Goal: Task Accomplishment & Management: Manage account settings

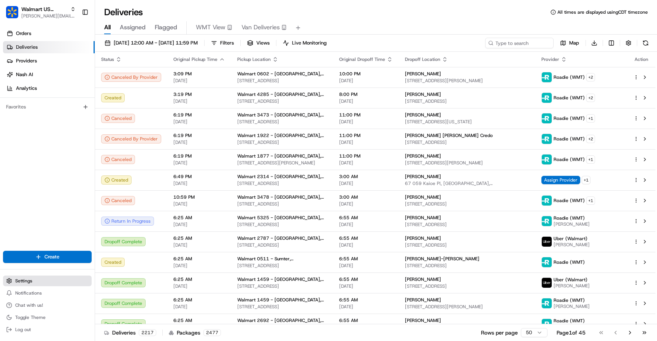
click at [37, 283] on button "Settings" at bounding box center [47, 280] width 89 height 11
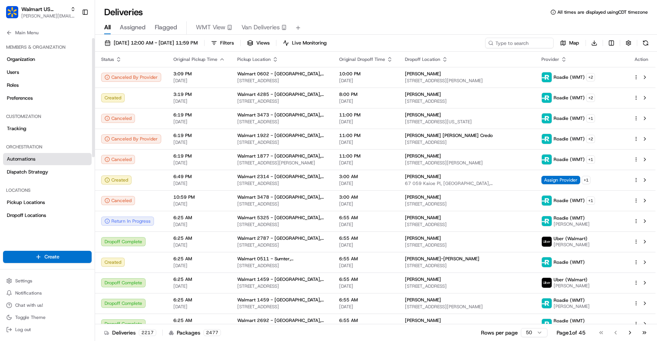
click at [39, 158] on link "Automations" at bounding box center [47, 159] width 89 height 12
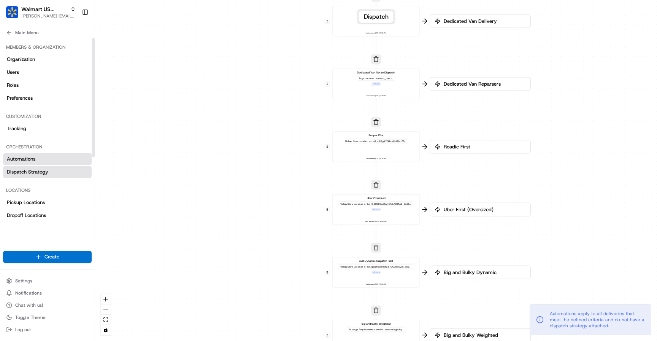
click at [40, 167] on link "Dispatch Strategy" at bounding box center [47, 172] width 89 height 12
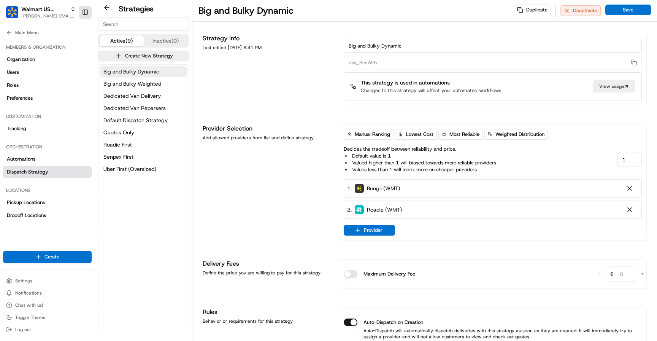
click at [84, 11] on button "Toggle Sidebar" at bounding box center [85, 12] width 13 height 13
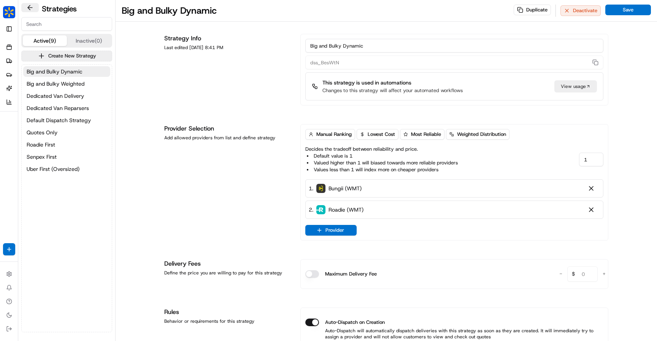
click at [27, 7] on button at bounding box center [29, 7] width 17 height 9
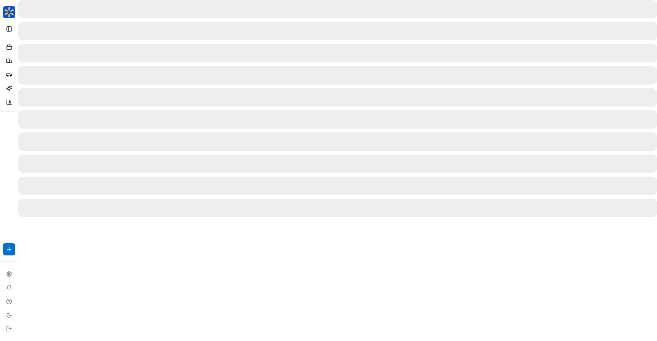
click at [7, 17] on img "button" at bounding box center [9, 12] width 12 height 12
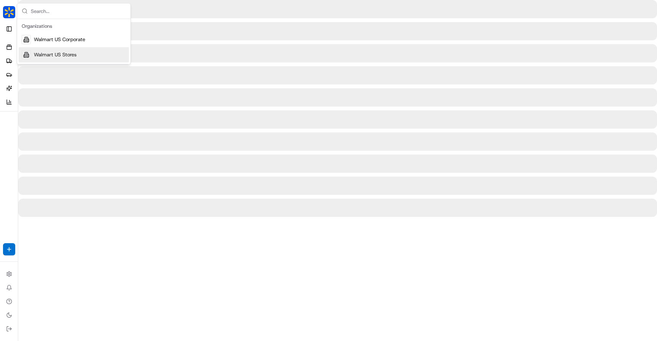
click at [34, 57] on span "Walmart US Stores" at bounding box center [55, 54] width 43 height 7
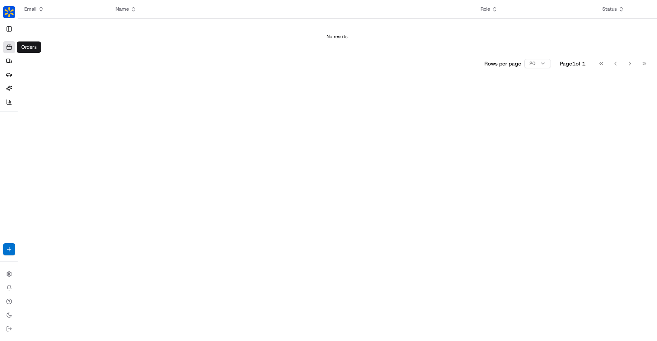
click at [11, 48] on icon at bounding box center [9, 47] width 6 height 6
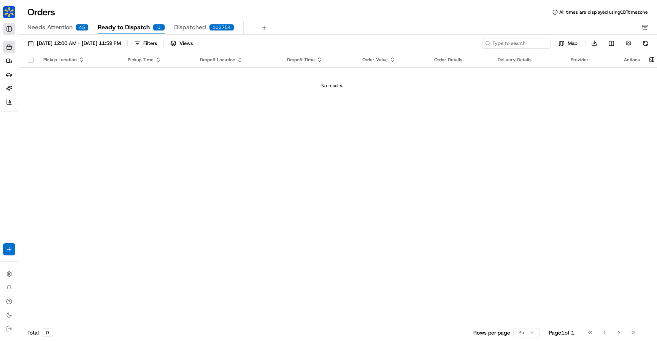
click at [10, 29] on button "Toggle Sidebar" at bounding box center [9, 29] width 12 height 12
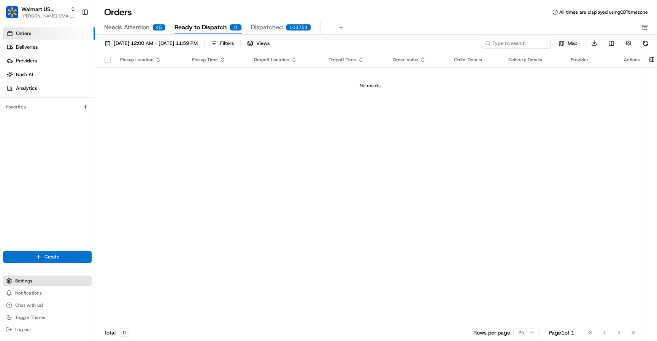
click at [26, 279] on span "Settings" at bounding box center [23, 281] width 17 height 6
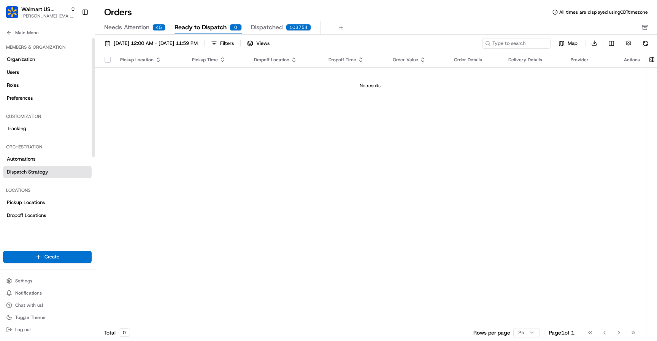
click at [38, 168] on span "Dispatch Strategy" at bounding box center [27, 171] width 41 height 7
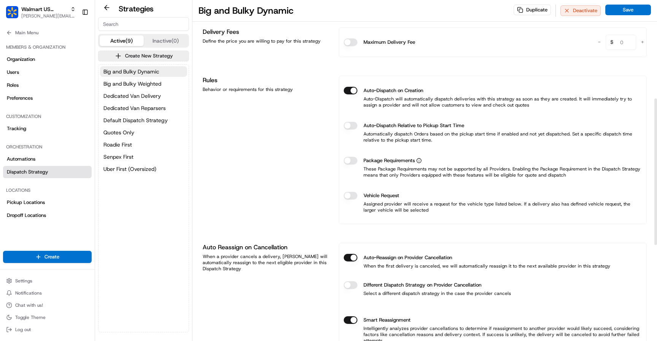
scroll to position [232, 0]
click at [137, 81] on span "Big and Bulky Weighted" at bounding box center [132, 84] width 58 height 8
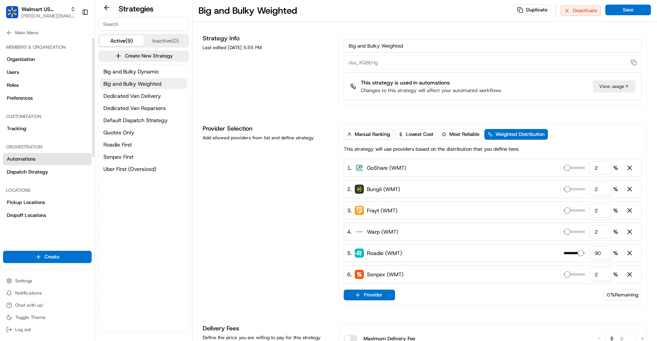
click at [32, 156] on span "Automations" at bounding box center [21, 159] width 29 height 7
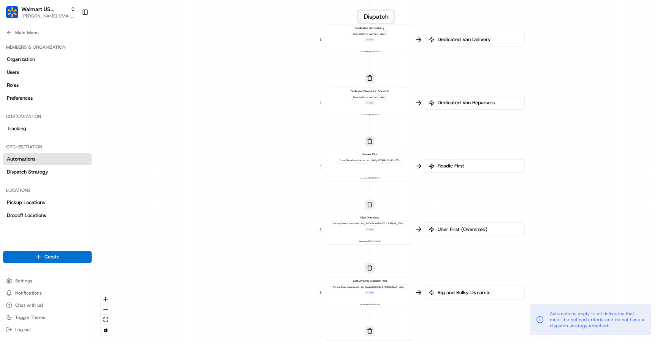
drag, startPoint x: 310, startPoint y: 87, endPoint x: 304, endPoint y: 106, distance: 20.0
click at [304, 106] on div "0 0 0 0 0 0 0 Order / Delivery Received Dedicated Van Delivery Tags contains wa…" at bounding box center [376, 170] width 562 height 341
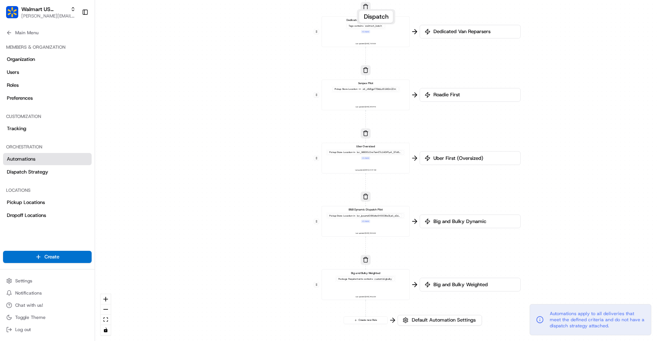
drag, startPoint x: 291, startPoint y: 190, endPoint x: 286, endPoint y: 114, distance: 76.2
click at [286, 114] on div "0 0 0 0 0 0 0 Order / Delivery Received Dedicated Van Delivery Tags contains wa…" at bounding box center [376, 170] width 562 height 341
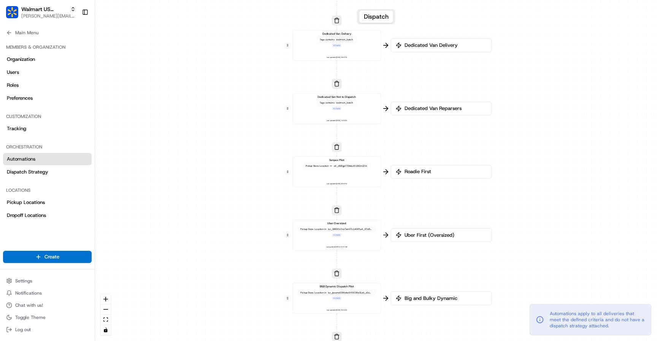
drag, startPoint x: 279, startPoint y: 236, endPoint x: 251, endPoint y: 318, distance: 86.6
click at [251, 318] on div "0 0 0 0 0 0 0 Order / Delivery Received Dedicated Van Delivery Tags contains wa…" at bounding box center [376, 170] width 562 height 341
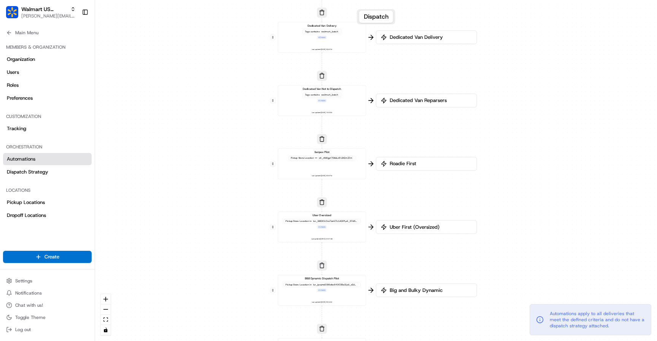
drag, startPoint x: 269, startPoint y: 197, endPoint x: 254, endPoint y: 189, distance: 16.8
click at [254, 189] on div "0 0 0 0 0 0 0 Order / Delivery Received Dedicated Van Delivery Tags contains wa…" at bounding box center [376, 170] width 562 height 341
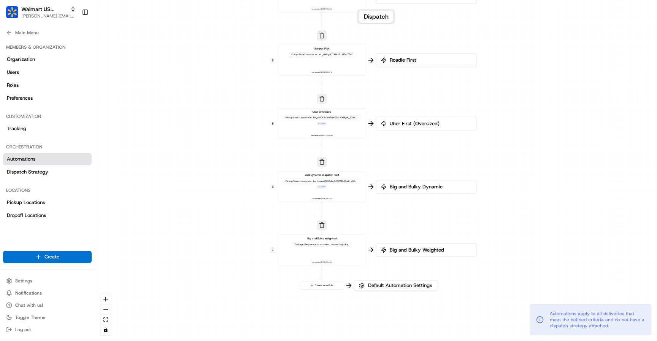
drag, startPoint x: 235, startPoint y: 268, endPoint x: 235, endPoint y: 164, distance: 103.4
click at [235, 164] on div "0 0 0 0 0 0 0 Order / Delivery Received Dedicated Van Delivery Tags contains wa…" at bounding box center [376, 170] width 562 height 341
click at [397, 186] on span "Big and Bulky Dynamic" at bounding box center [430, 186] width 84 height 7
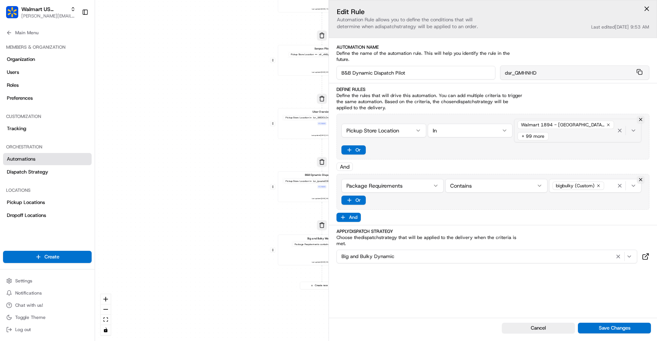
click at [543, 132] on div "+ 99 more" at bounding box center [533, 136] width 31 height 8
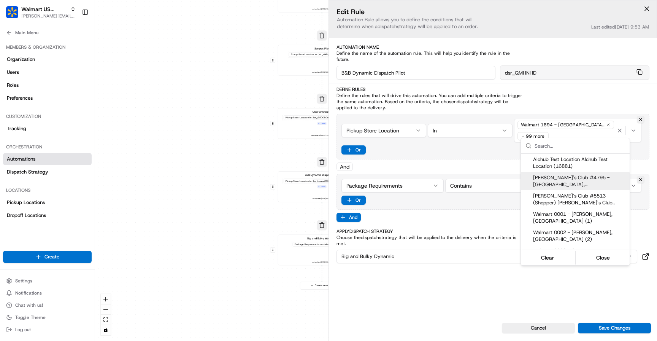
click at [482, 156] on html "Walmart US Stores [PERSON_NAME][EMAIL_ADDRESS][DOMAIN_NAME] Toggle Sidebar Orde…" at bounding box center [328, 170] width 657 height 341
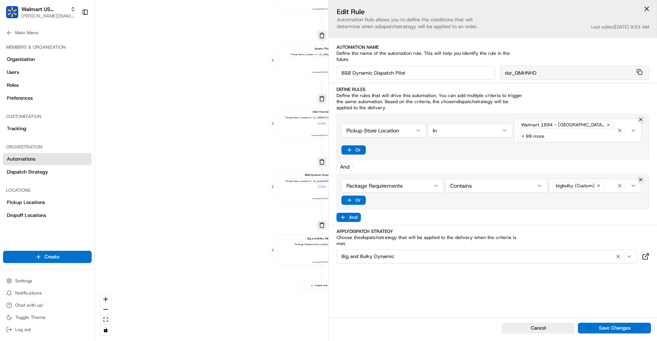
click at [256, 262] on div "0 0 0 0 0 0 0 Order / Delivery Received Dedicated Van Delivery Tags contains wa…" at bounding box center [376, 170] width 562 height 341
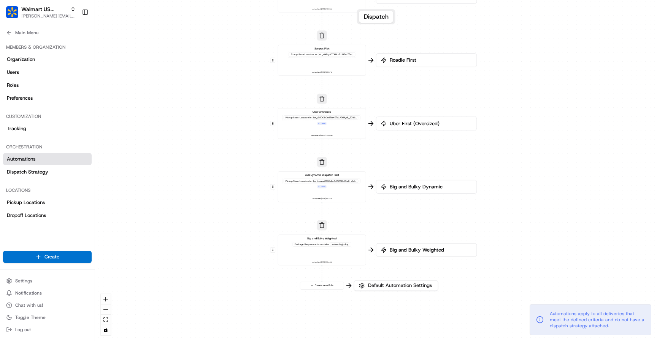
click at [383, 250] on icon at bounding box center [383, 249] width 5 height 5
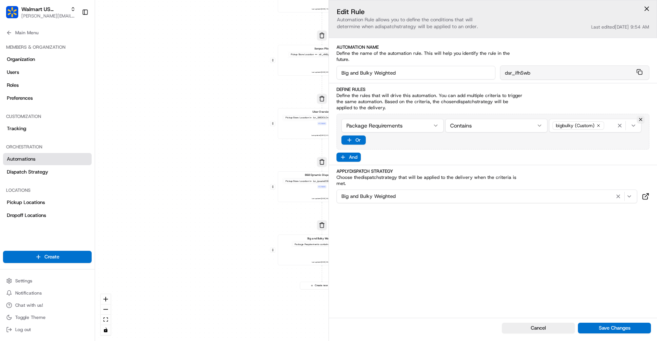
click at [242, 227] on div "0 0 0 0 0 0 0 Order / Delivery Received Dedicated Van Delivery Tags contains wa…" at bounding box center [376, 170] width 562 height 341
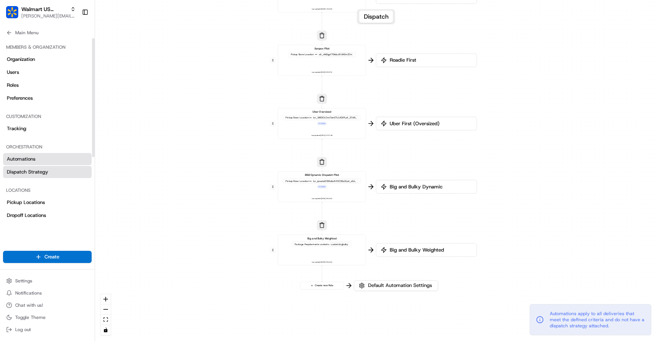
click at [60, 176] on link "Dispatch Strategy" at bounding box center [47, 172] width 89 height 12
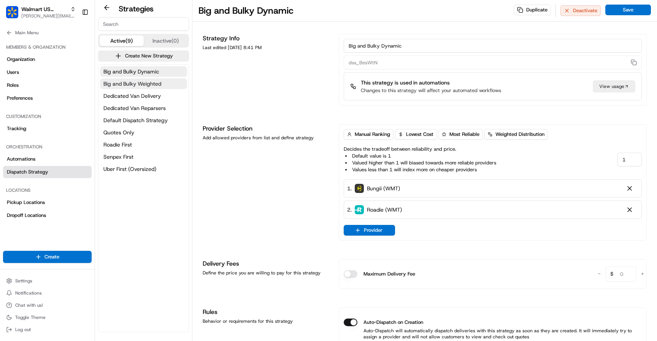
click at [150, 79] on button "Big and Bulky Weighted" at bounding box center [143, 83] width 87 height 11
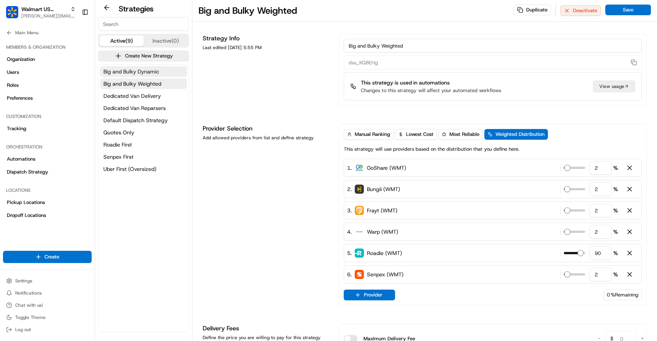
click at [162, 71] on button "Big and Bulky Dynamic" at bounding box center [143, 71] width 87 height 11
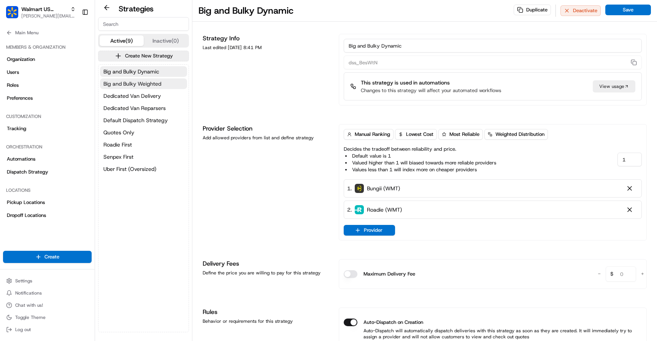
click at [161, 78] on button "Big and Bulky Weighted" at bounding box center [143, 83] width 87 height 11
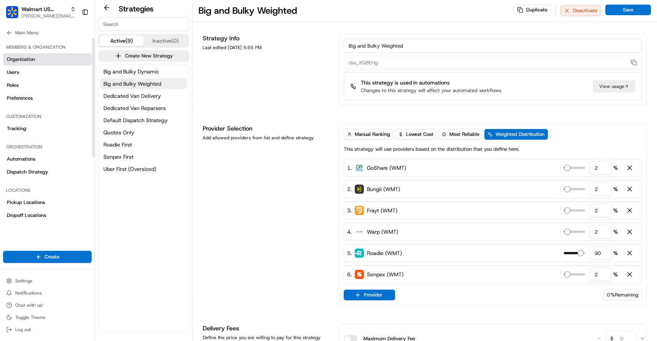
click at [49, 64] on link "Organization" at bounding box center [47, 59] width 89 height 12
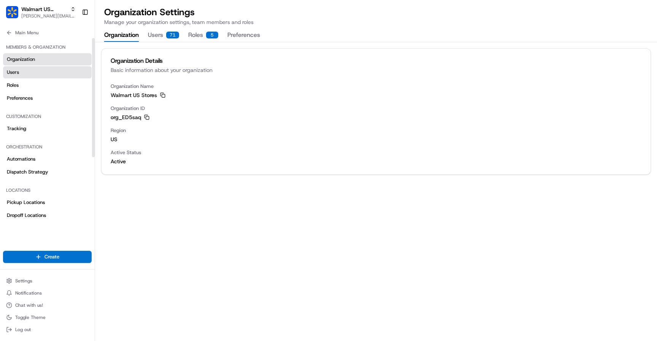
click at [47, 72] on link "Users" at bounding box center [47, 72] width 89 height 12
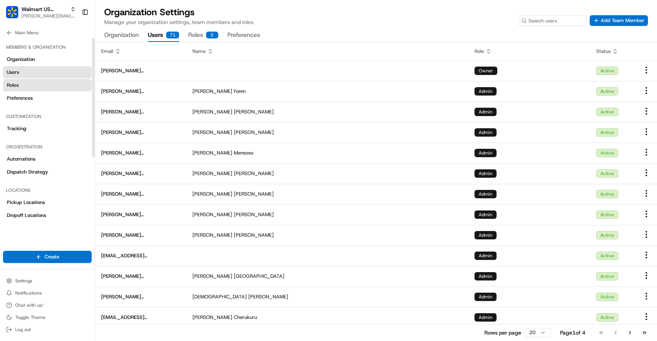
click at [44, 84] on link "Roles" at bounding box center [47, 85] width 89 height 12
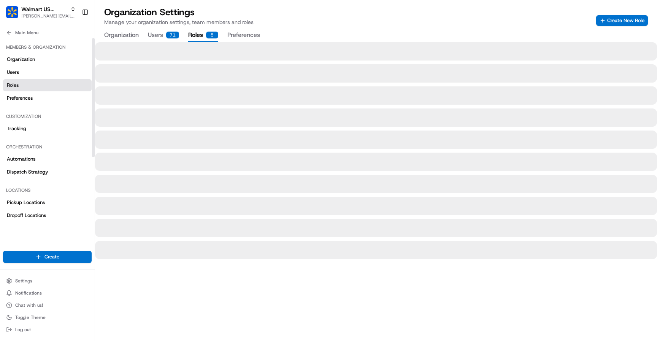
click at [41, 106] on div "Members & Organization Organization Users Roles Preferences" at bounding box center [47, 72] width 95 height 69
click at [41, 103] on link "Preferences" at bounding box center [47, 98] width 89 height 12
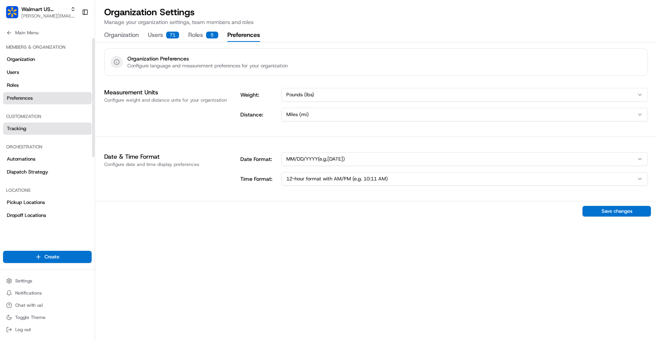
click at [38, 127] on link "Tracking" at bounding box center [47, 128] width 89 height 12
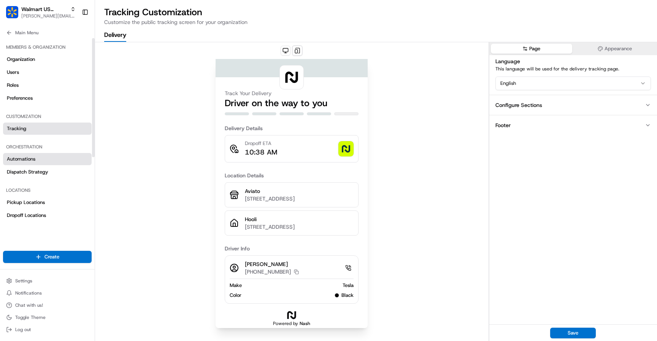
click at [35, 154] on link "Automations" at bounding box center [47, 159] width 89 height 12
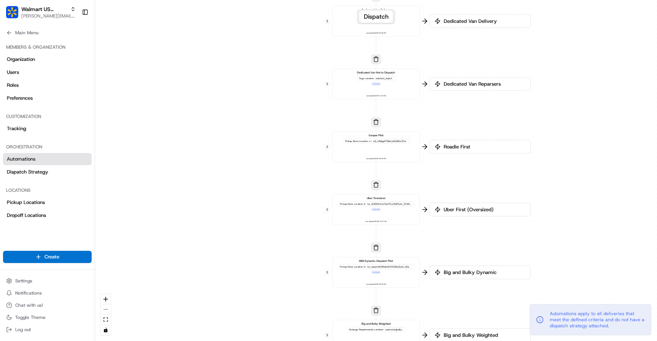
click at [404, 270] on div "Pickup Store Location in + 1 more" at bounding box center [376, 268] width 78 height 11
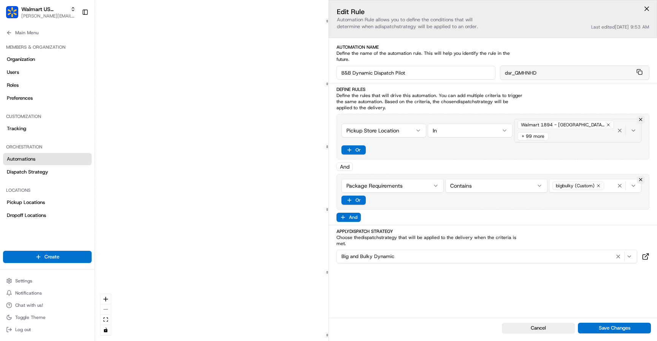
click at [538, 132] on div "+ 99 more" at bounding box center [533, 136] width 31 height 8
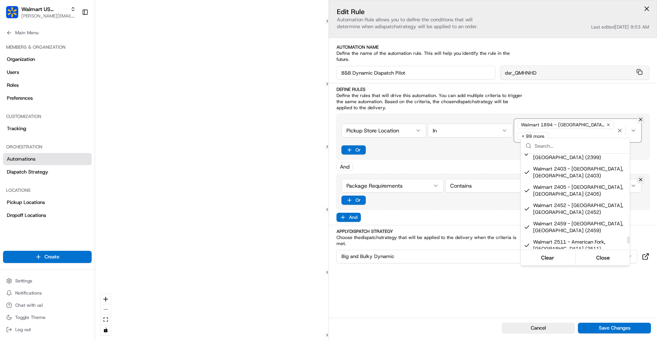
scroll to position [1495, 0]
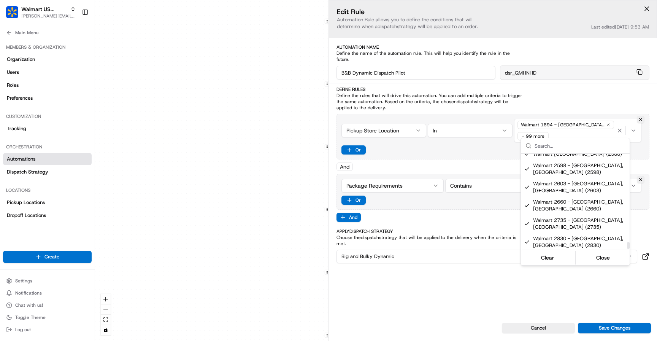
click at [443, 284] on html "Walmart US Stores [PERSON_NAME][EMAIL_ADDRESS][DOMAIN_NAME] Toggle Sidebar Orde…" at bounding box center [328, 170] width 657 height 341
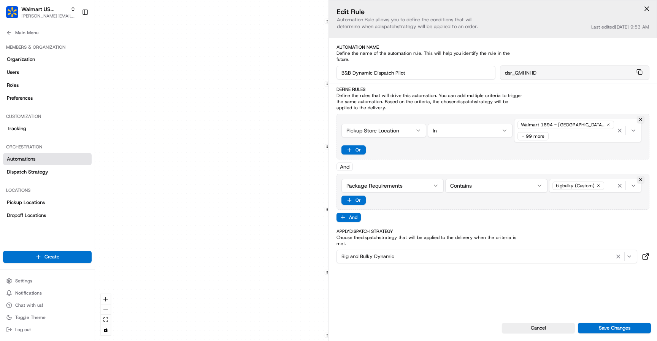
click at [289, 279] on div "0 0 0 0 0 0 0 Order / Delivery Received Dedicated Van Delivery Tags contains wa…" at bounding box center [376, 170] width 562 height 341
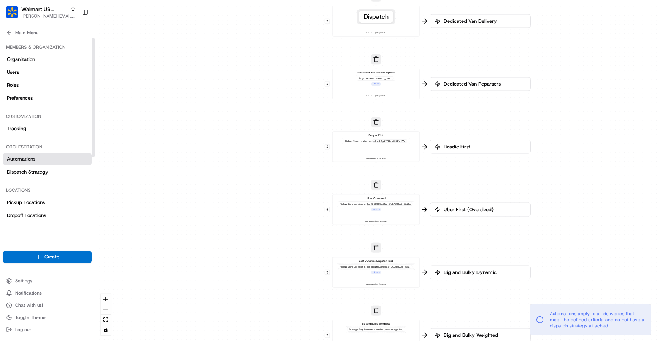
click at [43, 178] on div "Orchestration Automations Dispatch Strategy" at bounding box center [47, 159] width 95 height 43
click at [43, 173] on span "Dispatch Strategy" at bounding box center [27, 171] width 41 height 7
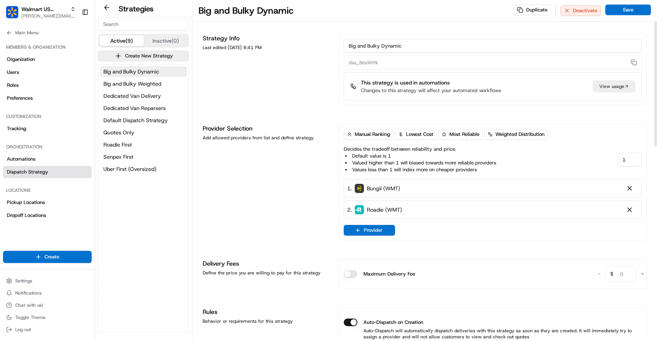
click at [360, 189] on img at bounding box center [359, 188] width 9 height 9
click at [35, 280] on button "Settings" at bounding box center [47, 280] width 89 height 11
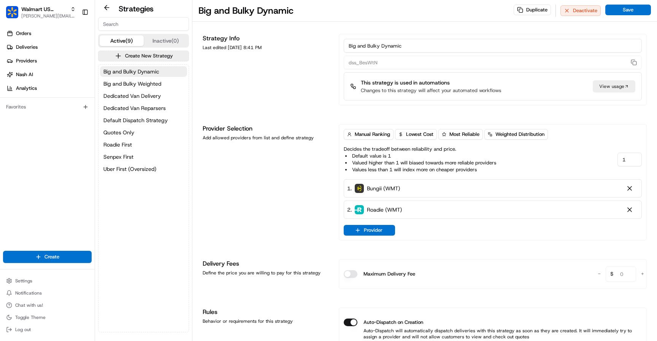
click at [41, 54] on ul "Orders Deliveries Providers [PERSON_NAME] Analytics" at bounding box center [49, 60] width 92 height 67
click at [41, 60] on link "Providers" at bounding box center [49, 61] width 92 height 12
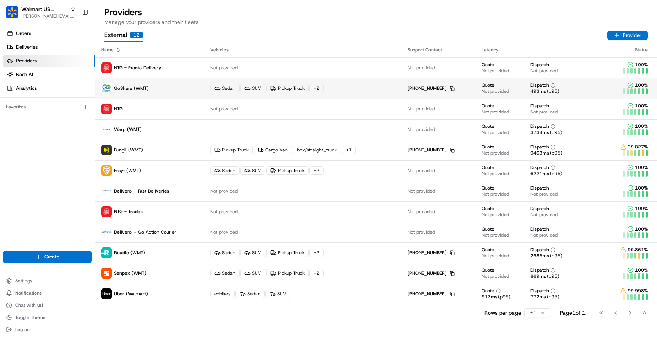
click at [353, 89] on div "Sedan SUV Pickup Truck + 2" at bounding box center [302, 88] width 185 height 8
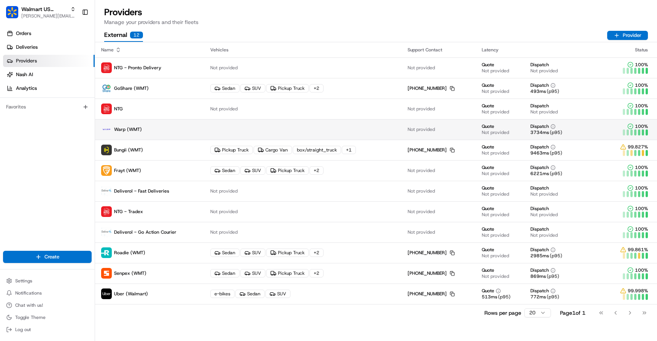
click at [121, 131] on span "Warp (WMT)" at bounding box center [128, 129] width 28 height 6
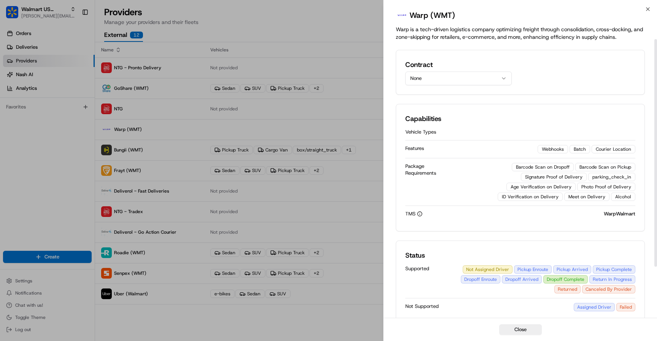
scroll to position [19, 0]
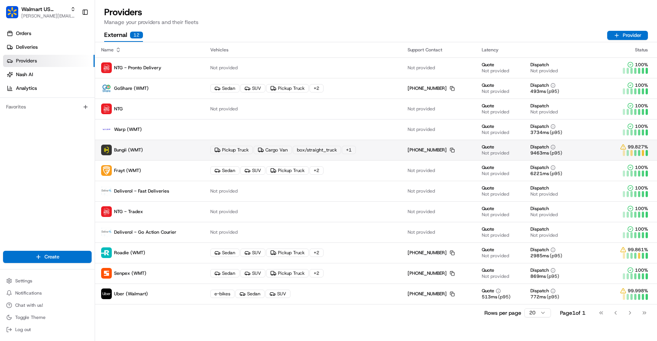
click at [149, 155] on td "Bungii (WMT)" at bounding box center [149, 150] width 109 height 21
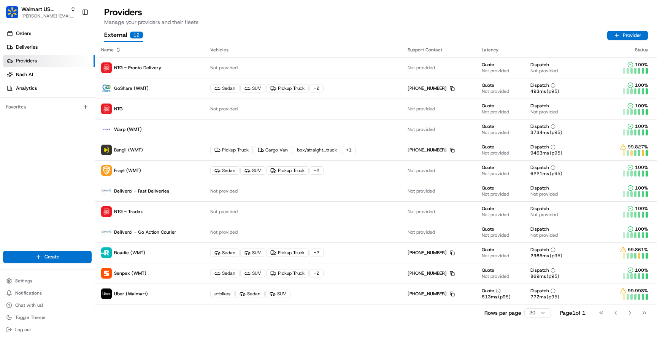
click at [149, 170] on p "Frayt (WMT)" at bounding box center [149, 170] width 97 height 11
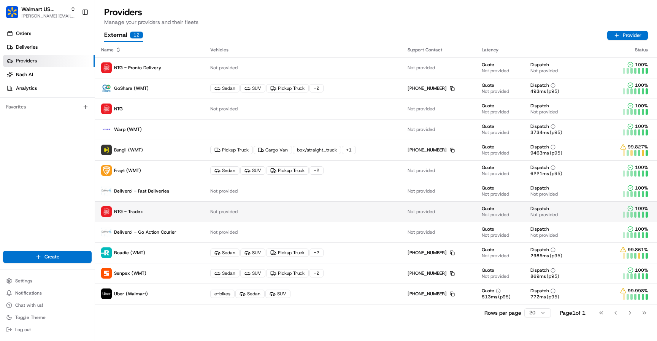
click at [147, 204] on td "NTG - Tradex" at bounding box center [149, 211] width 109 height 21
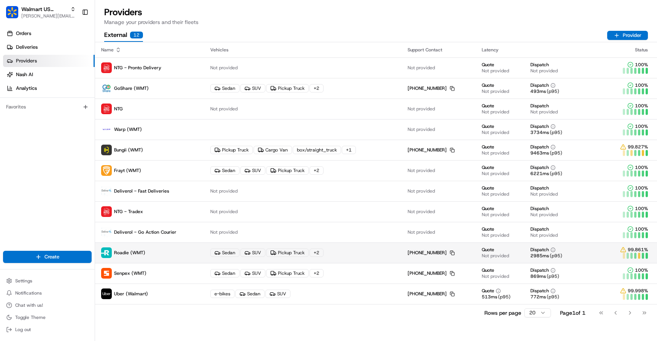
click at [146, 254] on p "Roadie (WMT)" at bounding box center [149, 252] width 97 height 11
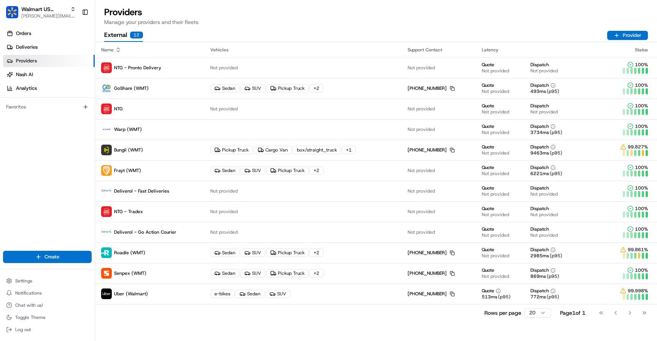
click at [145, 275] on span "Senpex (WMT)" at bounding box center [130, 273] width 32 height 6
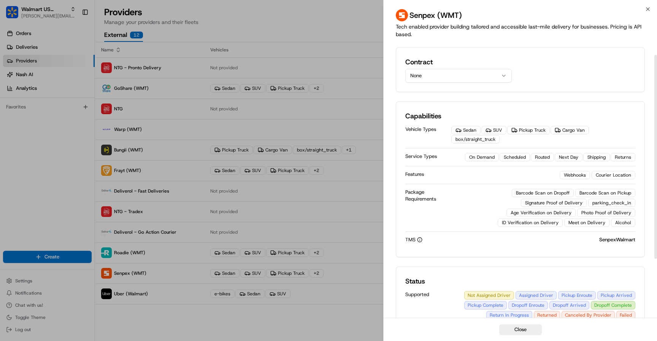
scroll to position [0, 0]
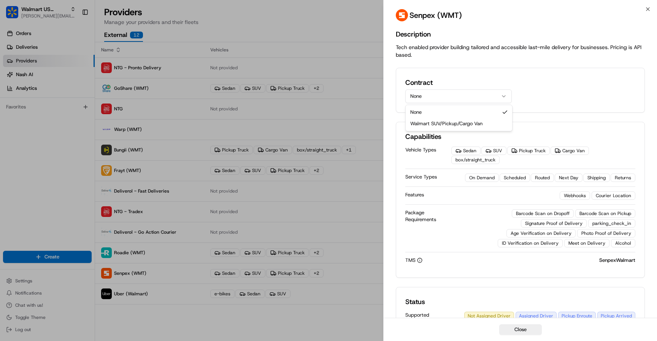
click at [488, 100] on button "None" at bounding box center [458, 96] width 106 height 14
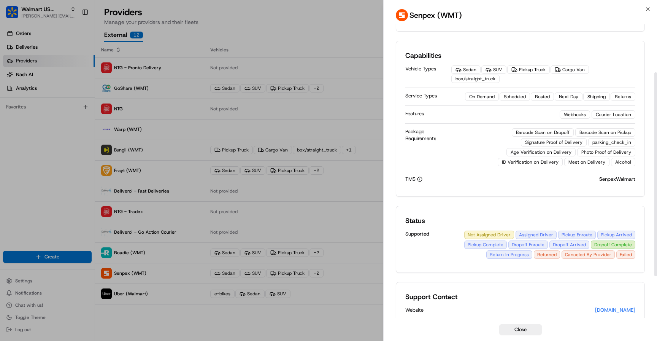
scroll to position [85, 0]
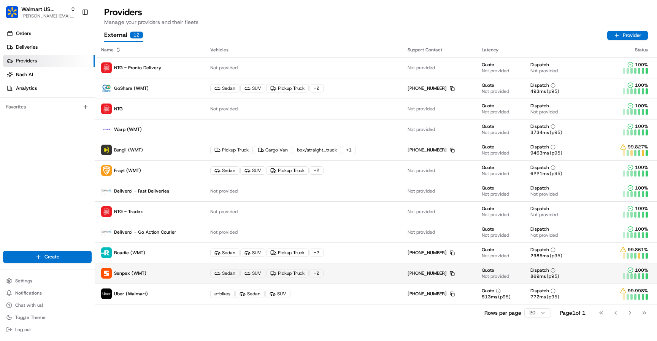
click at [138, 275] on span "Senpex (WMT)" at bounding box center [130, 273] width 32 height 6
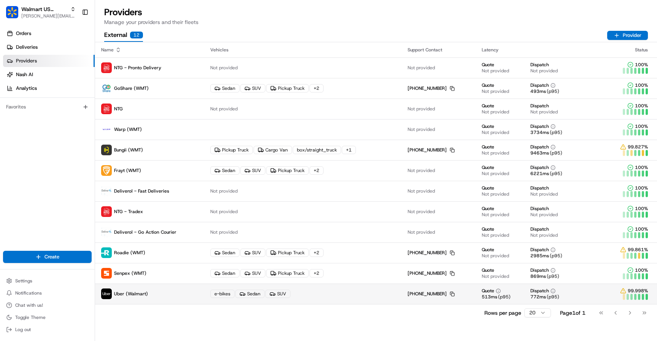
click at [142, 294] on span "Uber (Walmart)" at bounding box center [131, 294] width 34 height 6
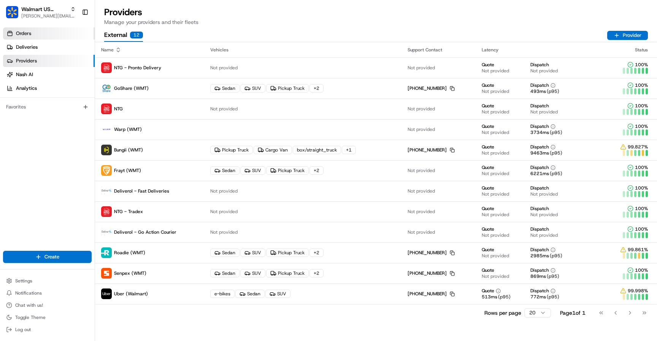
click at [30, 35] on span "Orders" at bounding box center [23, 33] width 15 height 7
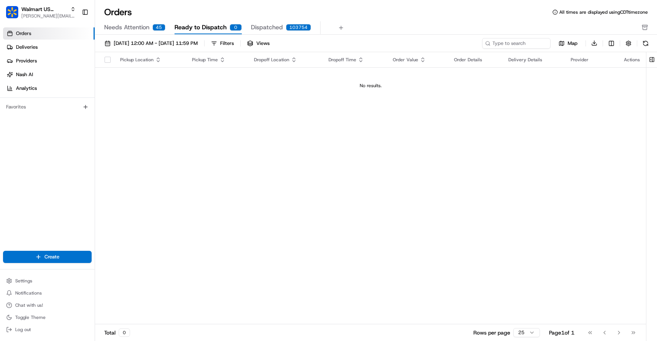
click at [29, 105] on div "Favorites" at bounding box center [47, 107] width 89 height 12
click at [35, 275] on div "Settings Notifications Chat with us! Toggle Theme Log out" at bounding box center [47, 304] width 95 height 65
click at [35, 280] on button "Settings" at bounding box center [47, 280] width 89 height 11
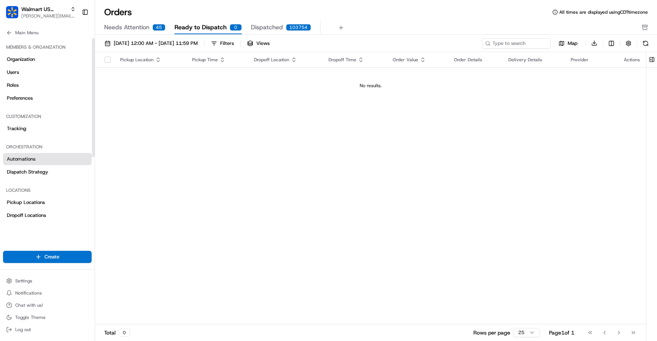
click at [34, 156] on span "Automations" at bounding box center [21, 159] width 29 height 7
